Goal: Information Seeking & Learning: Learn about a topic

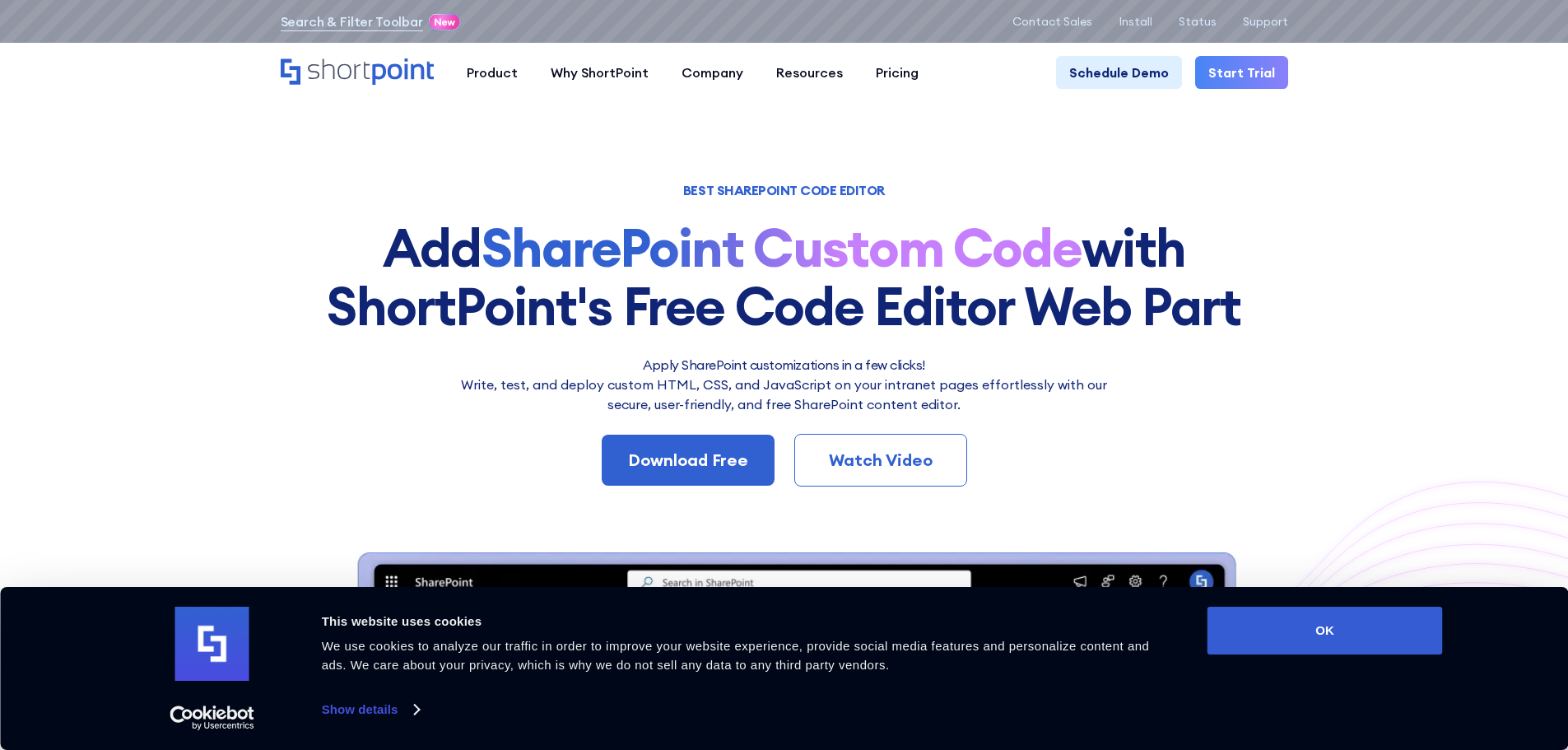
click at [921, 469] on div "Watch Video" at bounding box center [880, 460] width 118 height 25
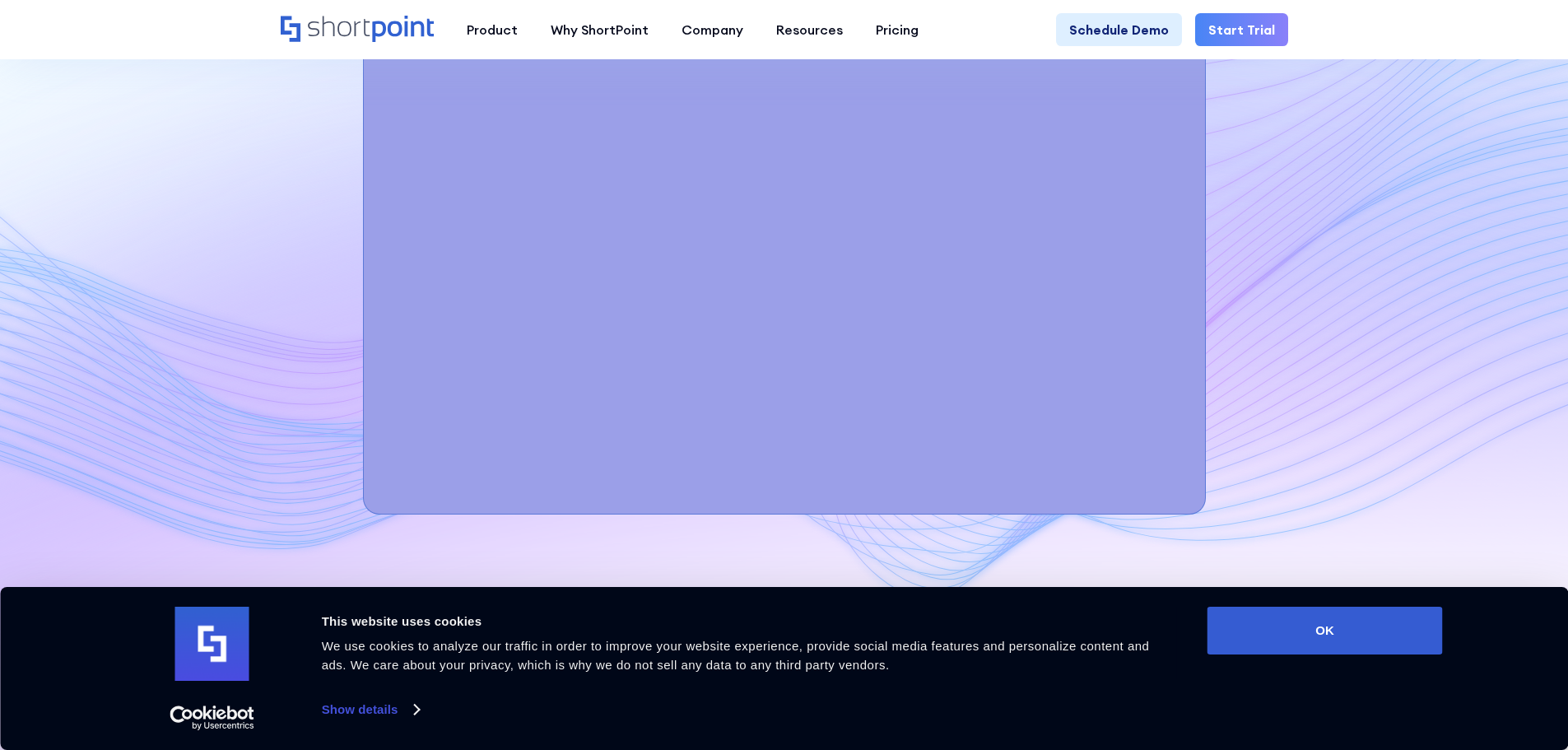
scroll to position [6007, 0]
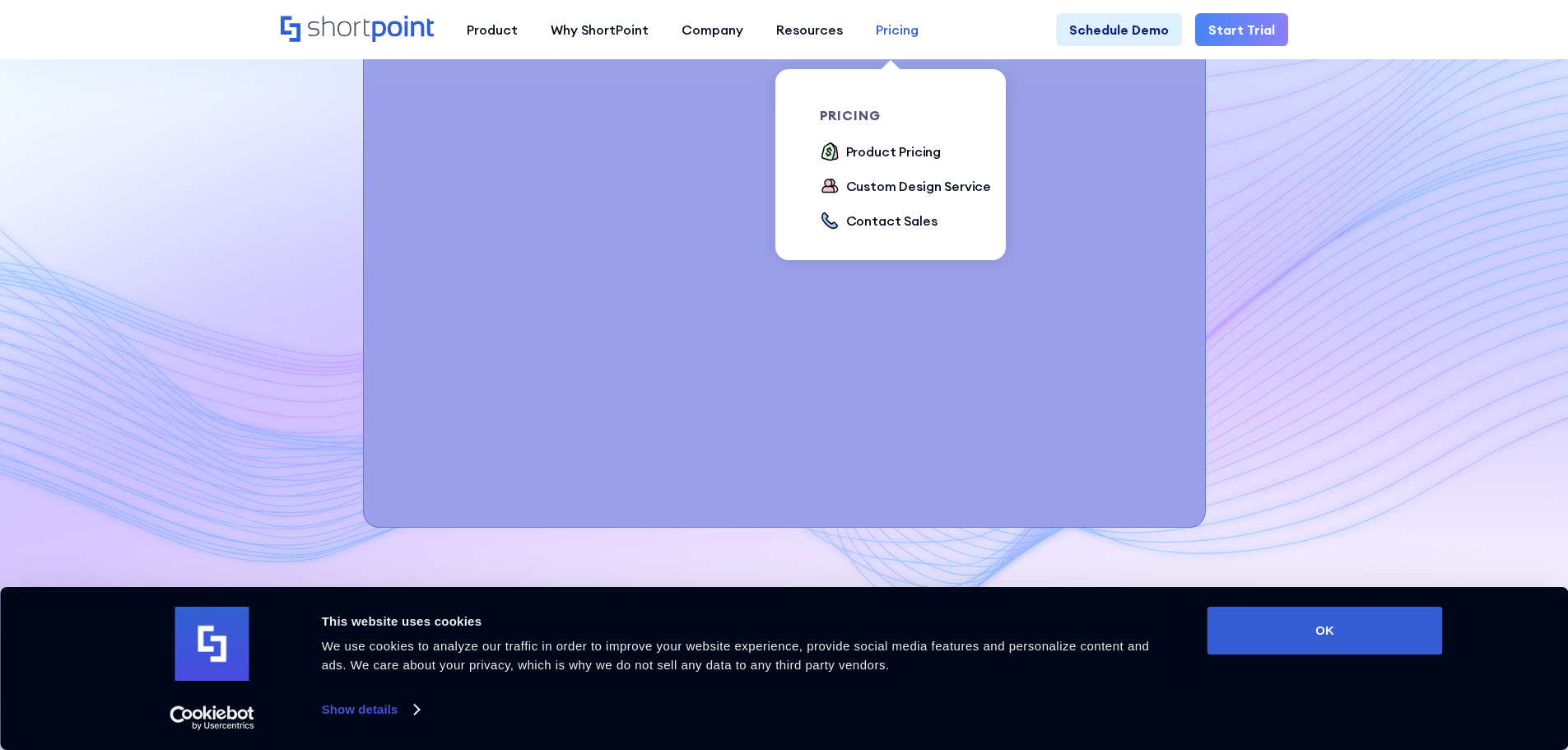
click at [885, 33] on div "Pricing" at bounding box center [897, 29] width 43 height 20
click at [849, 150] on div "Product Pricing" at bounding box center [893, 151] width 96 height 20
